Goal: Task Accomplishment & Management: Use online tool/utility

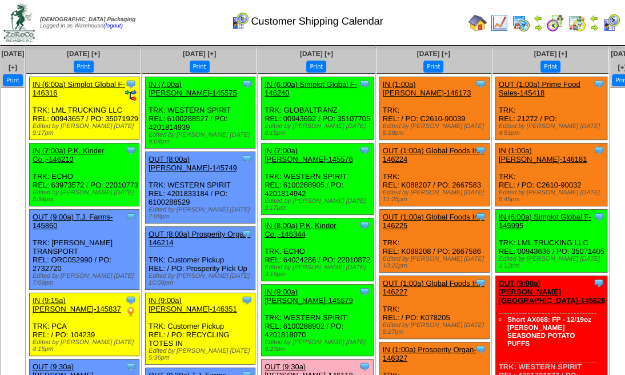
scroll to position [38, 0]
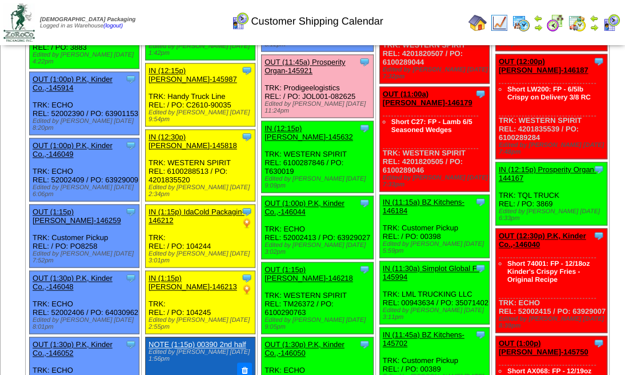
scroll to position [1023, 0]
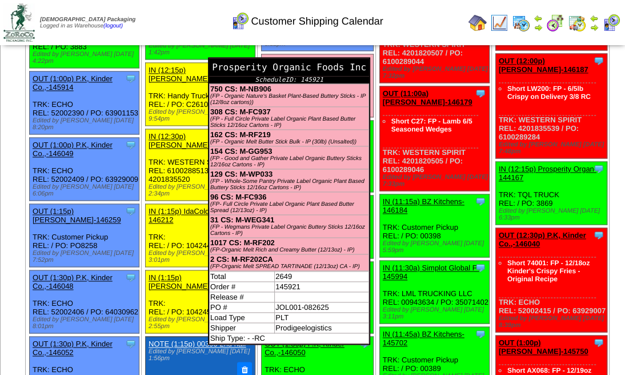
click at [344, 76] on div "Prosperity Organic Foods Inc" at bounding box center [289, 67] width 160 height 18
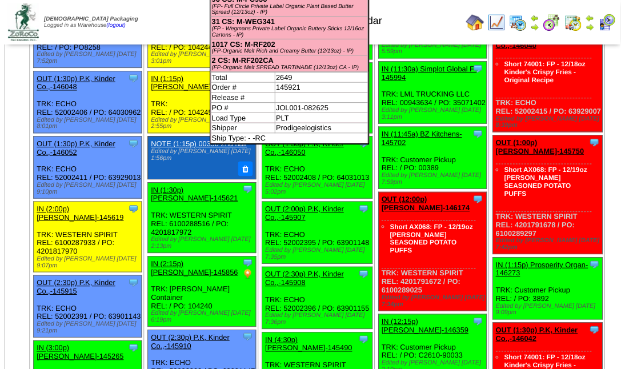
scroll to position [1232, 0]
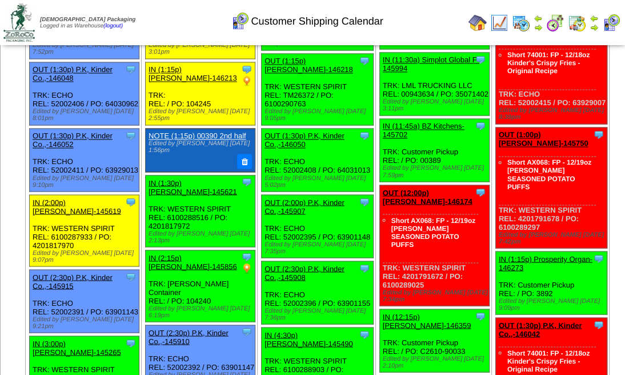
click at [306, 149] on link "OUT (1:30p) P.K, Kinder Co.,-146050" at bounding box center [305, 140] width 80 height 17
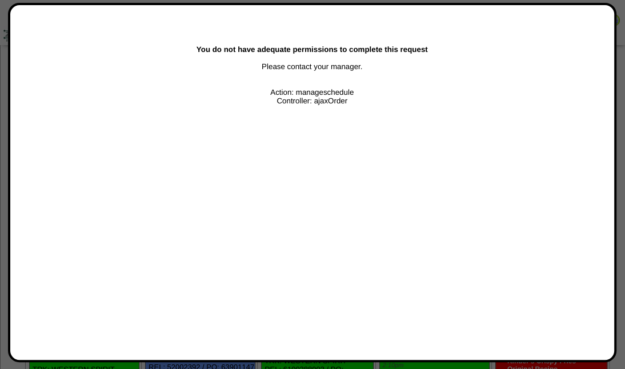
scroll to position [1023, 0]
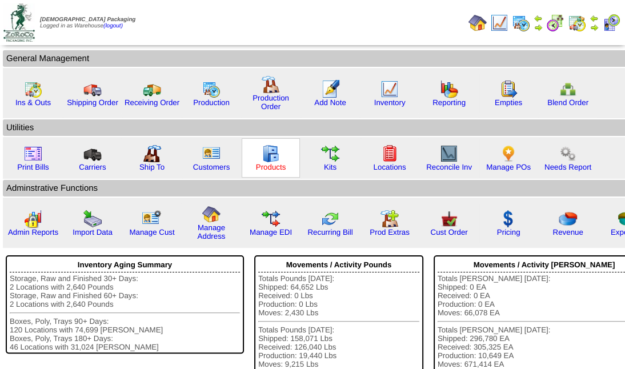
click at [269, 165] on link "Products" at bounding box center [271, 167] width 30 height 9
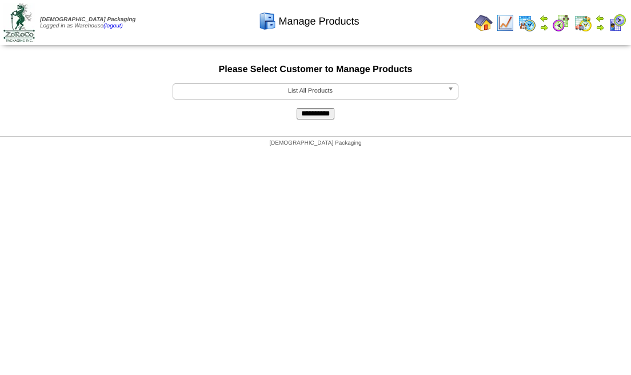
click at [316, 92] on span "List All Products" at bounding box center [310, 91] width 265 height 14
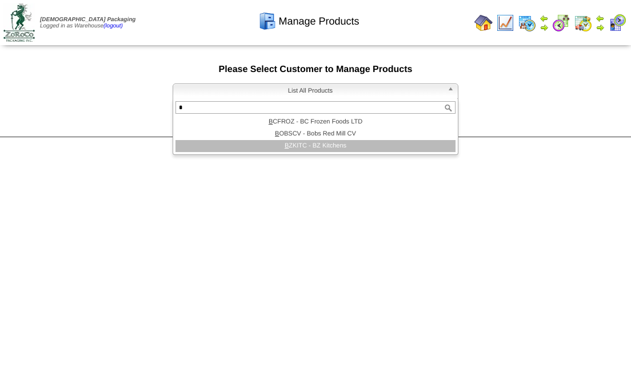
type input "*"
click at [254, 145] on li "B ZKITC - BZ Kitchens" at bounding box center [316, 146] width 280 height 12
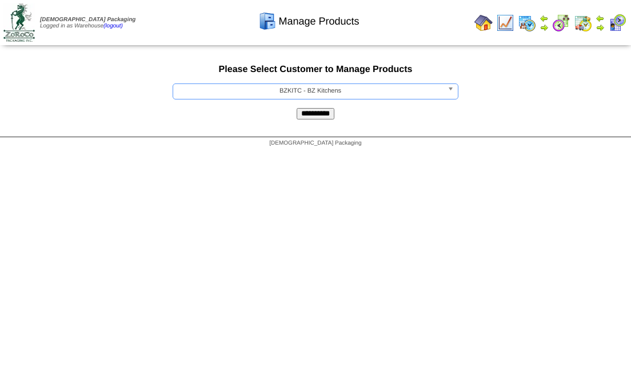
click at [313, 112] on input "**********" at bounding box center [316, 113] width 38 height 11
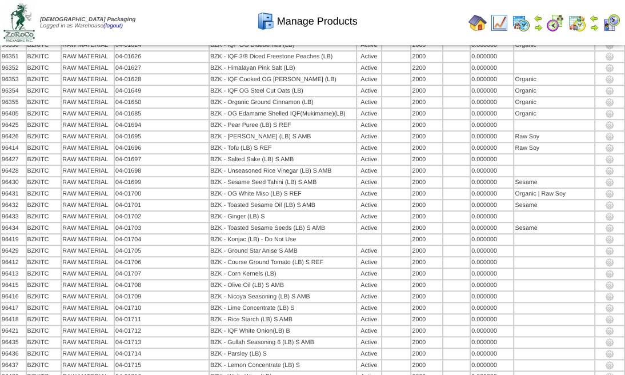
scroll to position [892, 0]
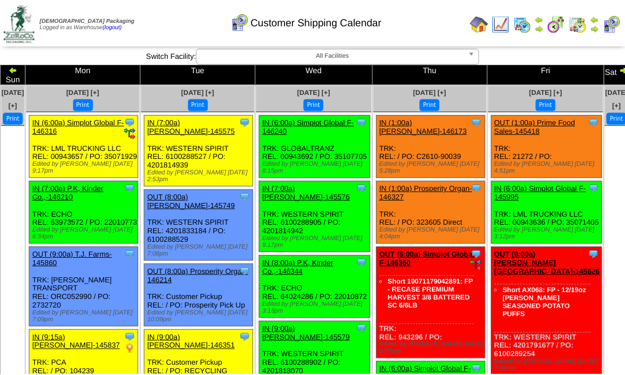
scroll to position [232, 0]
